Goal: Transaction & Acquisition: Purchase product/service

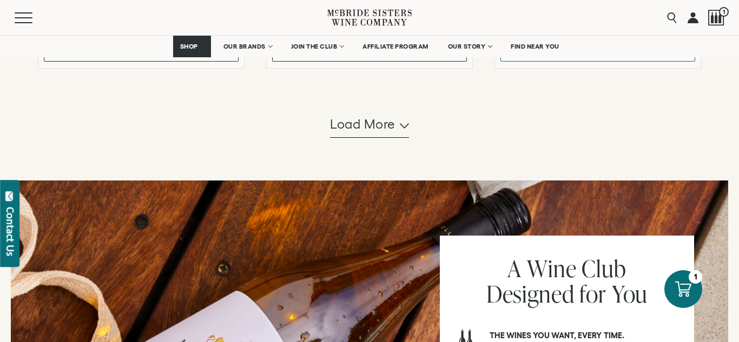
scroll to position [1136, 0]
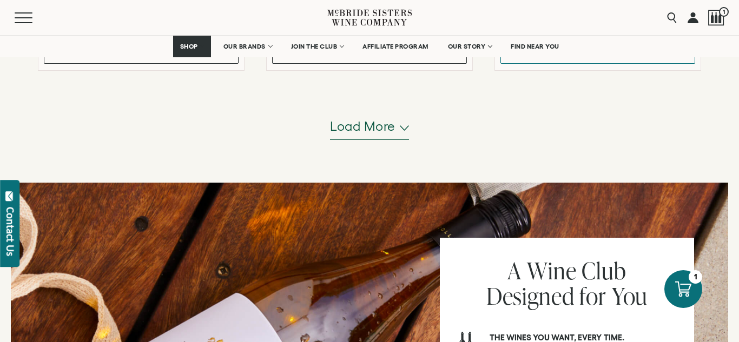
click at [350, 135] on span "Load more" at bounding box center [362, 126] width 65 height 18
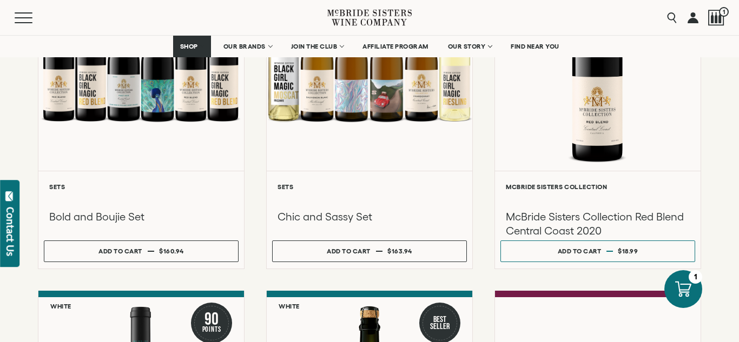
scroll to position [1660, 0]
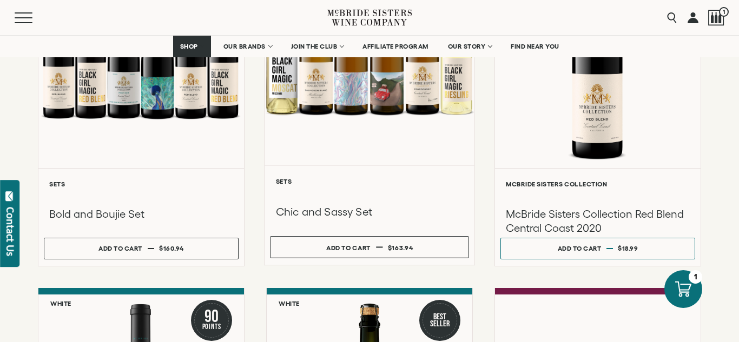
click at [330, 220] on h3 "Chic and Sassy Set" at bounding box center [370, 212] width 188 height 15
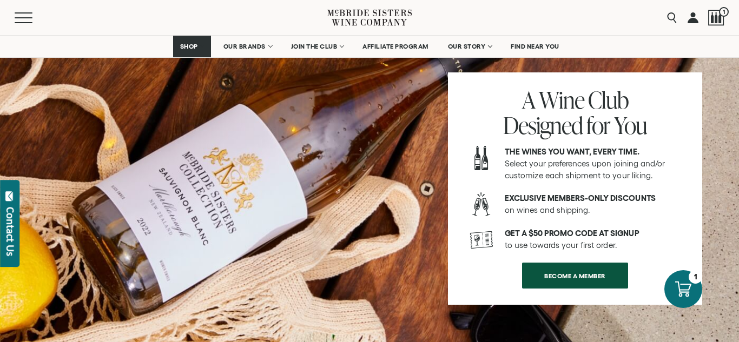
scroll to position [1640, 0]
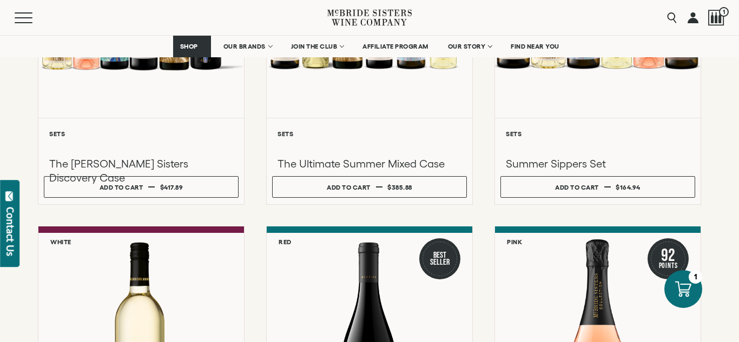
scroll to position [312, 0]
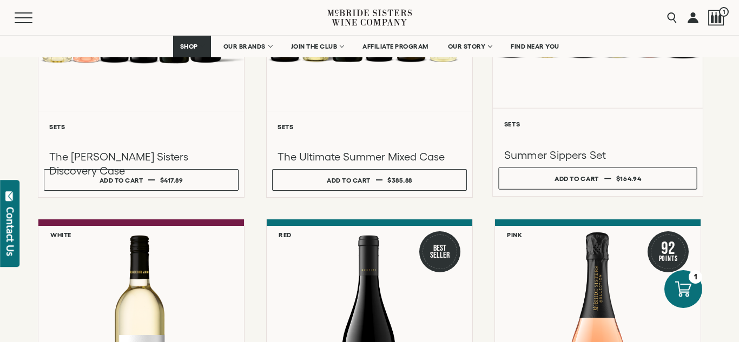
click at [577, 151] on h3 "Summer Sippers Set" at bounding box center [598, 155] width 188 height 15
